Goal: Information Seeking & Learning: Learn about a topic

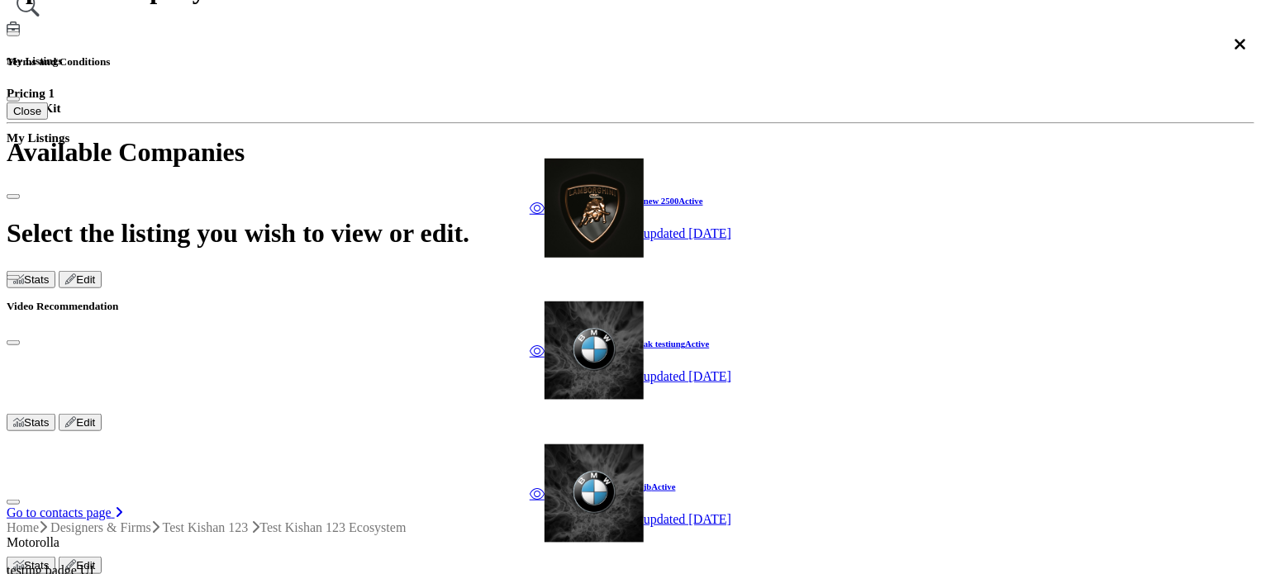
scroll to position [413, 0]
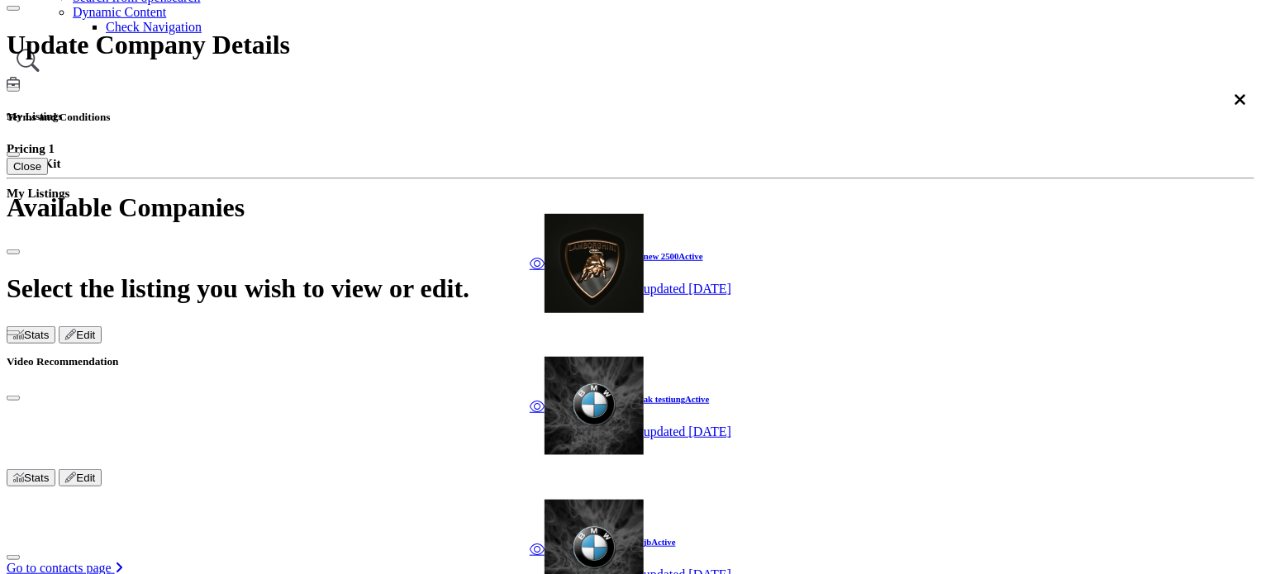
scroll to position [496, 0]
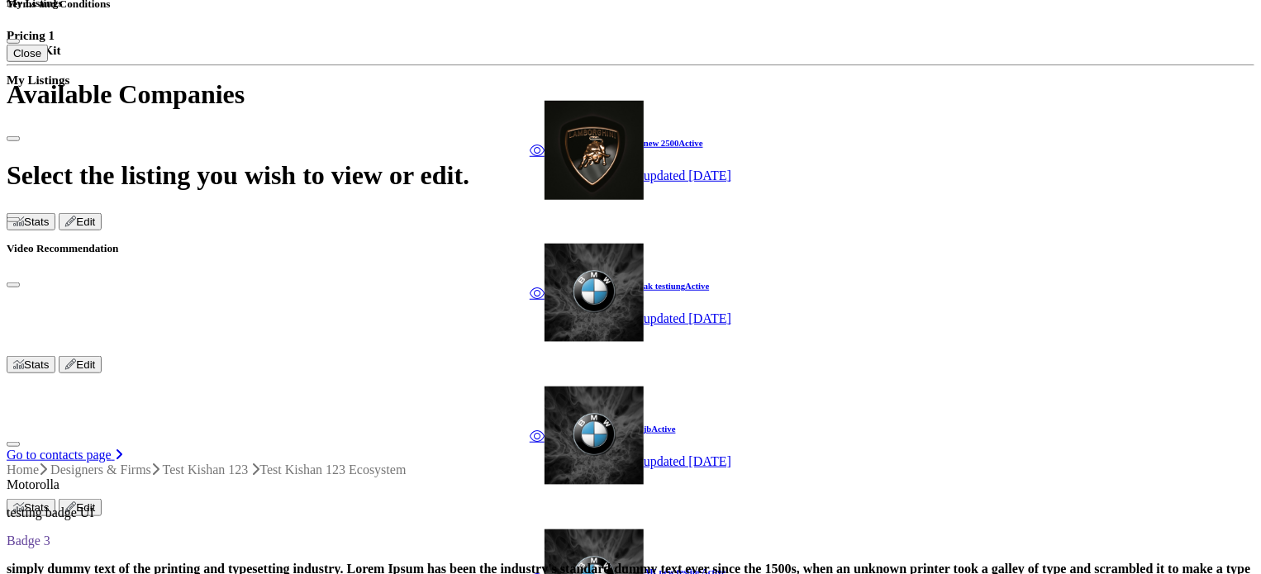
scroll to position [578, 0]
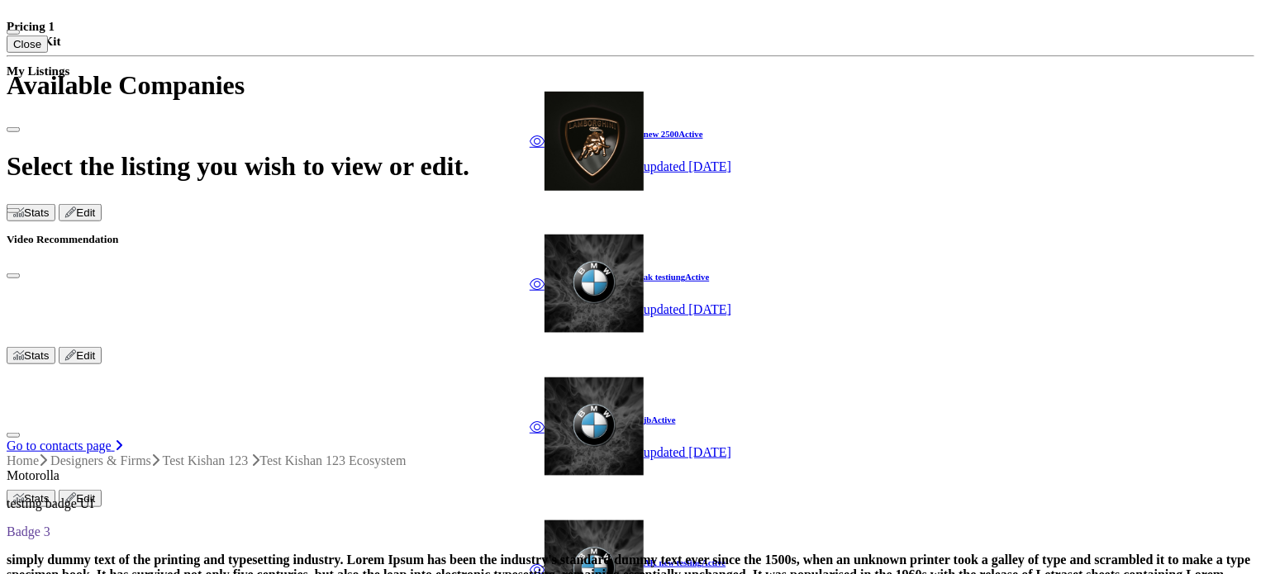
click at [0, 0] on div at bounding box center [0, 0] width 0 height 0
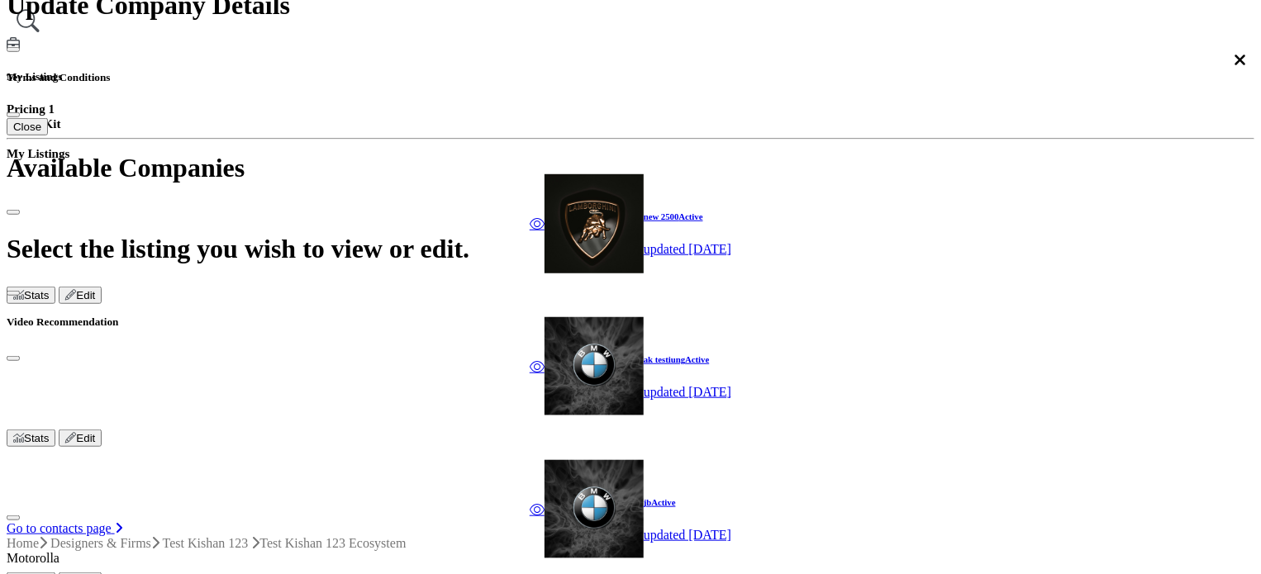
scroll to position [413, 0]
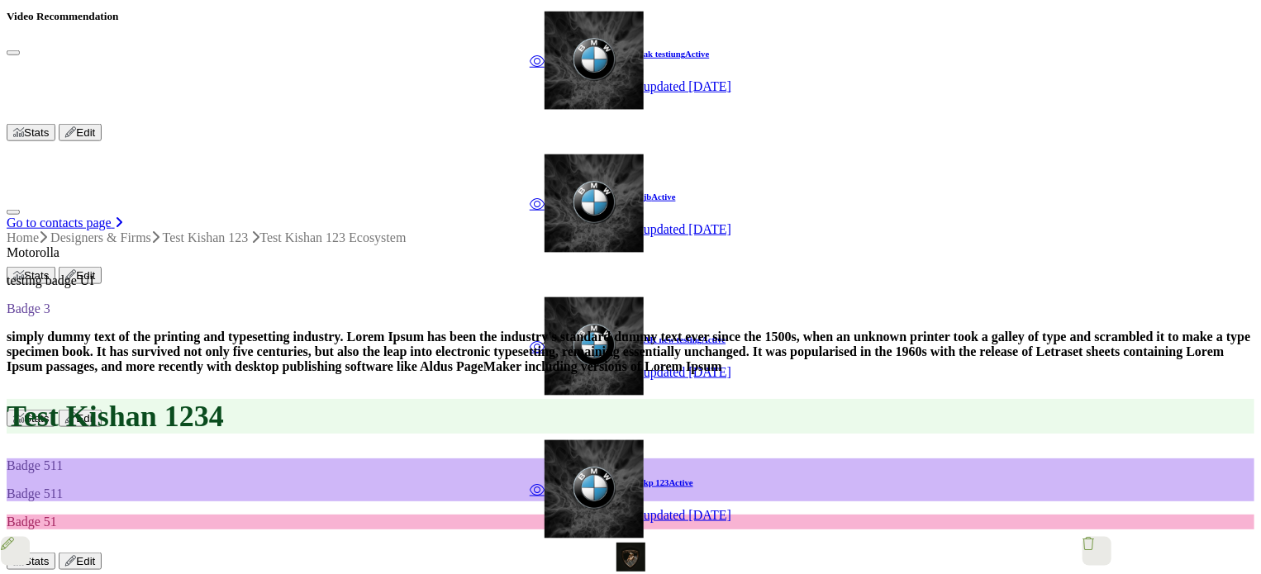
scroll to position [992, 0]
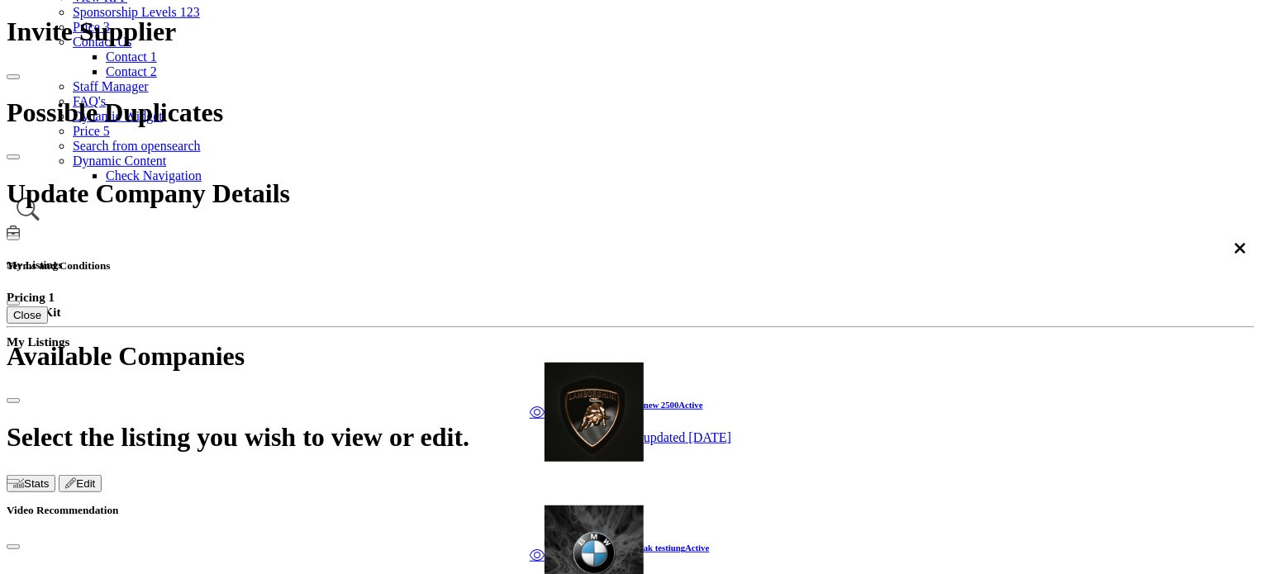
scroll to position [354, 0]
